Goal: Task Accomplishment & Management: Use online tool/utility

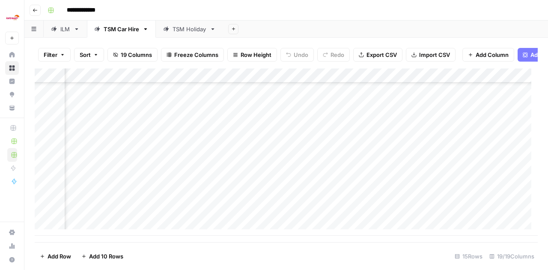
scroll to position [86, 803]
click at [290, 200] on div "Add Column" at bounding box center [286, 152] width 503 height 167
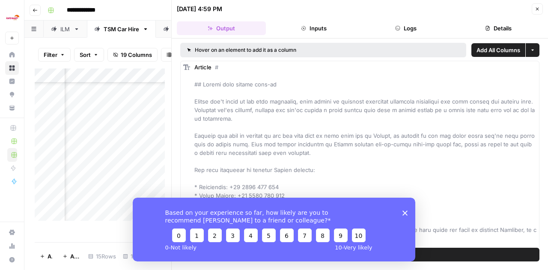
click at [542, 8] on button "Close" at bounding box center [537, 8] width 11 height 11
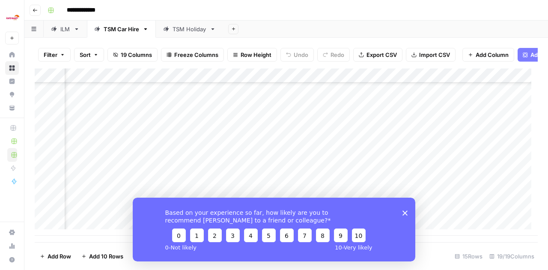
scroll to position [86, 911]
click at [408, 216] on div "Based on your experience so far, how likely are you to recommend [PERSON_NAME] …" at bounding box center [274, 229] width 283 height 64
click at [400, 210] on div "Based on your experience so far, how likely are you to recommend [PERSON_NAME] …" at bounding box center [274, 229] width 283 height 64
click at [407, 212] on icon "Close survey" at bounding box center [405, 212] width 5 height 5
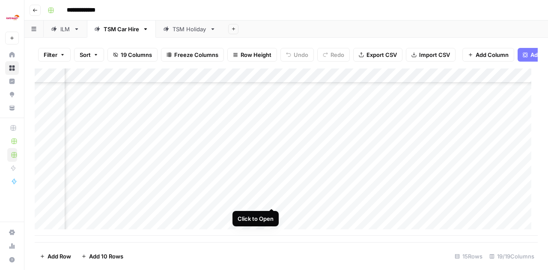
click at [269, 199] on div "Add Column" at bounding box center [286, 152] width 503 height 167
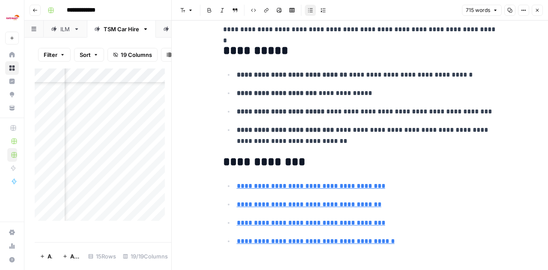
scroll to position [958, 0]
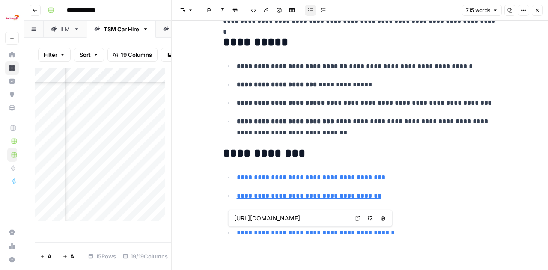
type input "[URL][DOMAIN_NAME]"
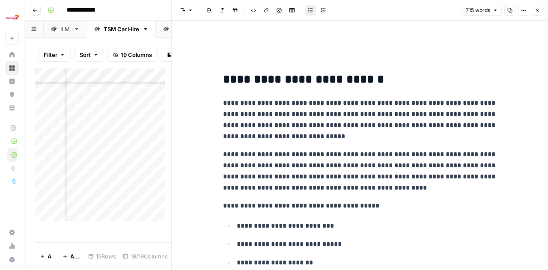
scroll to position [1, 0]
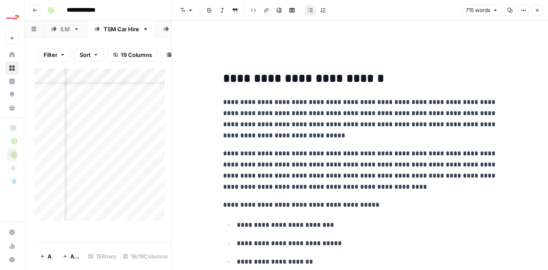
click at [540, 12] on header "Font style Bold Italic Block quote Code block Link Image Insert Table Bulleted …" at bounding box center [360, 10] width 376 height 21
click at [540, 12] on icon "button" at bounding box center [537, 10] width 5 height 5
